Goal: Register for event/course

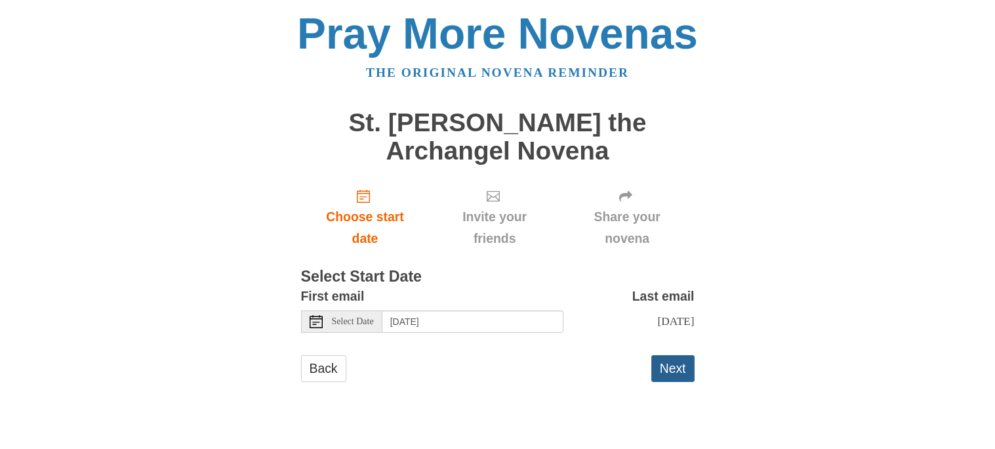
click at [681, 368] on button "Next" at bounding box center [672, 368] width 43 height 27
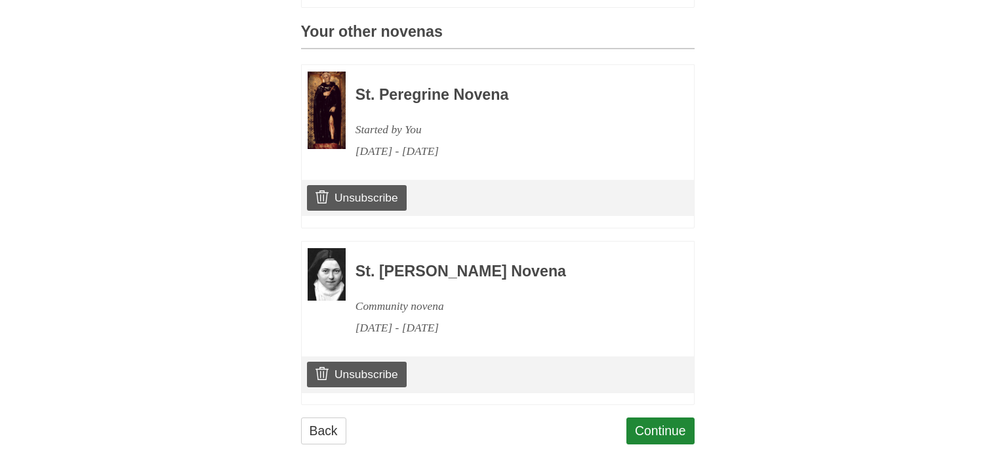
scroll to position [624, 0]
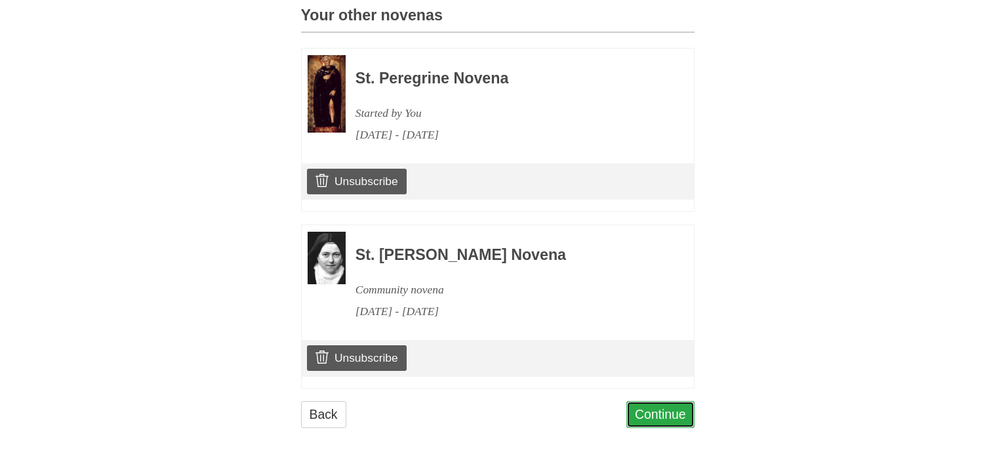
click at [653, 401] on link "Continue" at bounding box center [660, 414] width 68 height 27
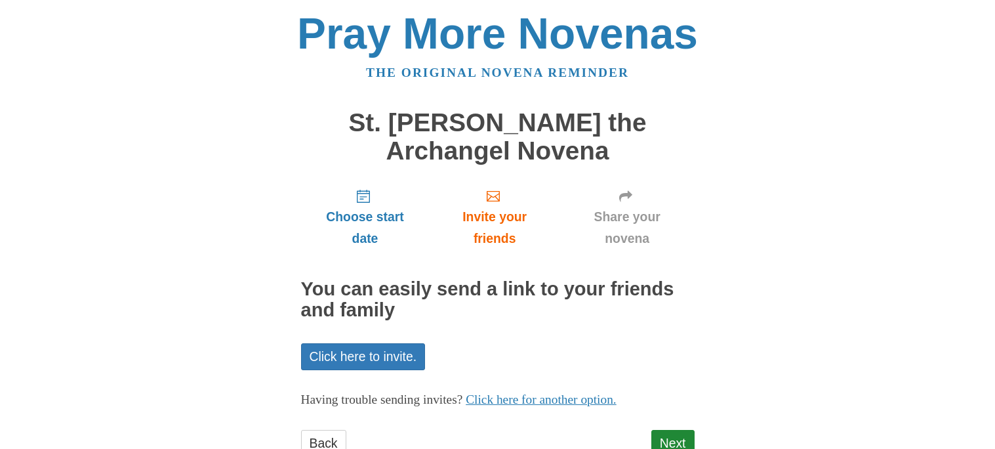
scroll to position [47, 0]
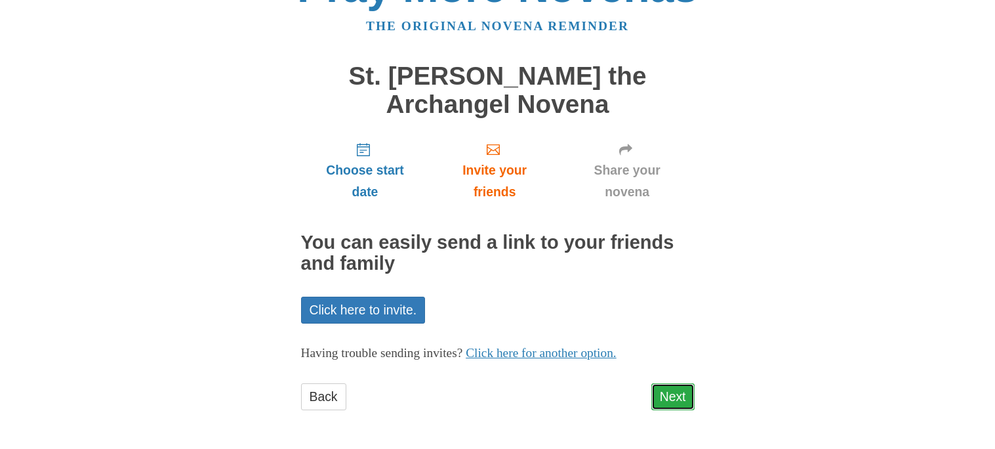
click at [681, 388] on link "Next" at bounding box center [672, 396] width 43 height 27
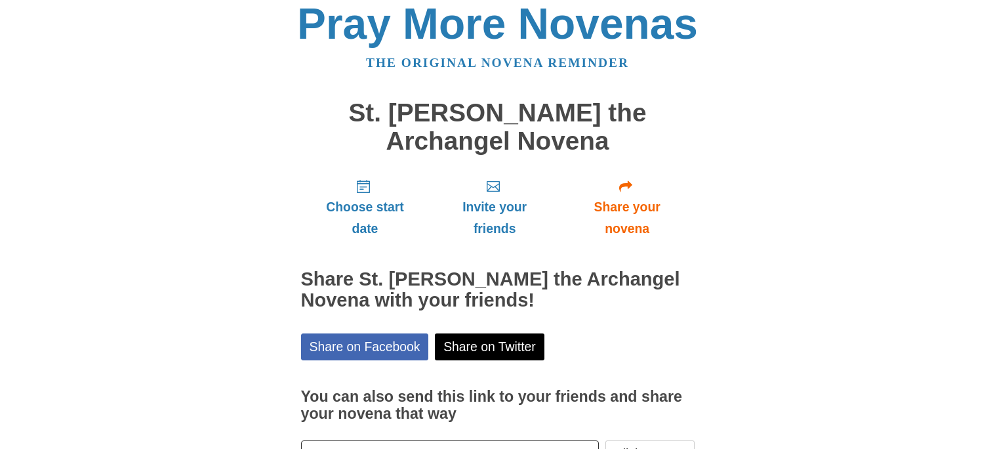
scroll to position [106, 0]
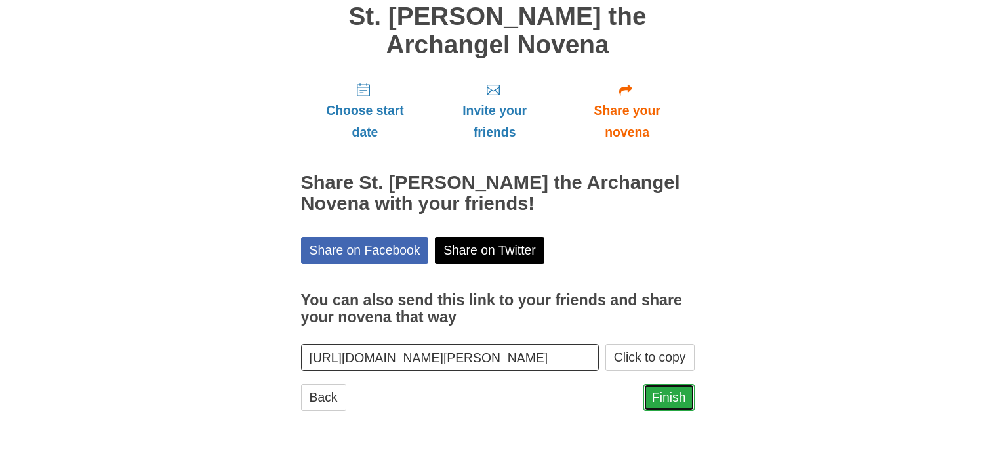
click at [682, 395] on link "Finish" at bounding box center [668, 397] width 51 height 27
